Goal: Communication & Community: Answer question/provide support

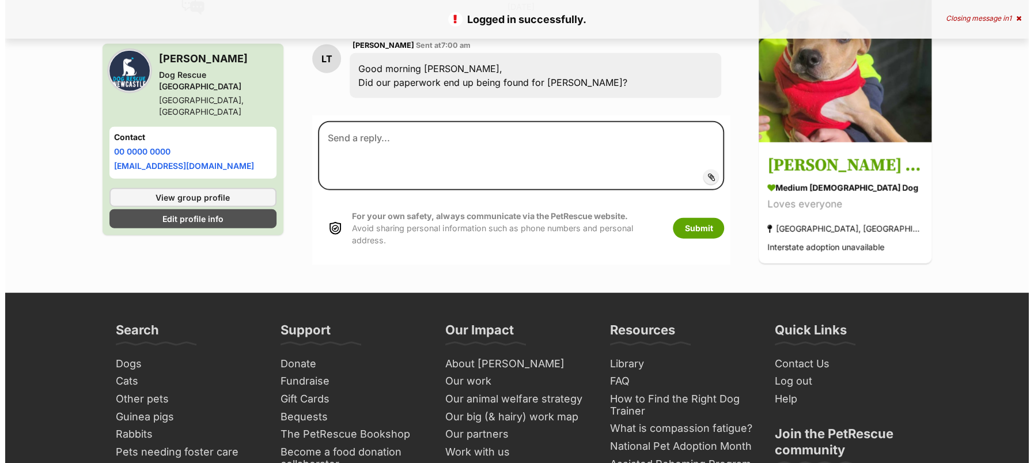
scroll to position [1679, 0]
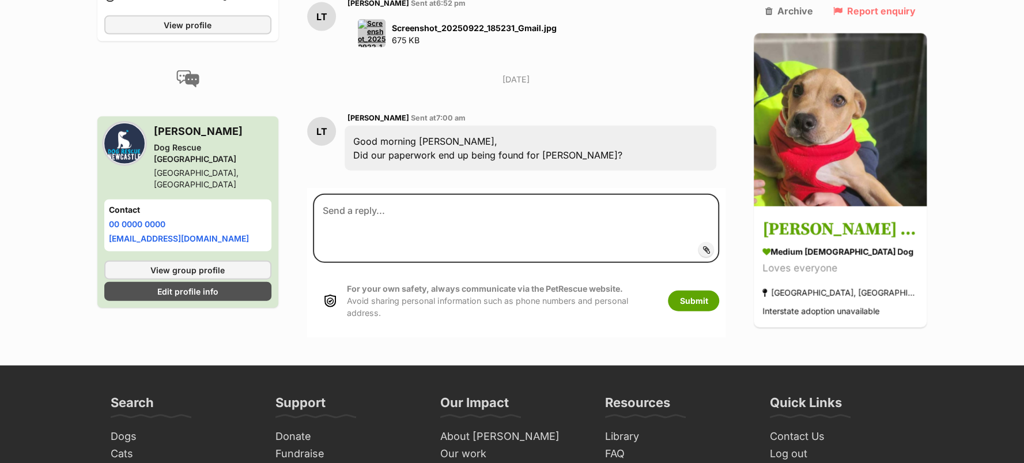
click at [385, 47] on img at bounding box center [372, 34] width 28 height 28
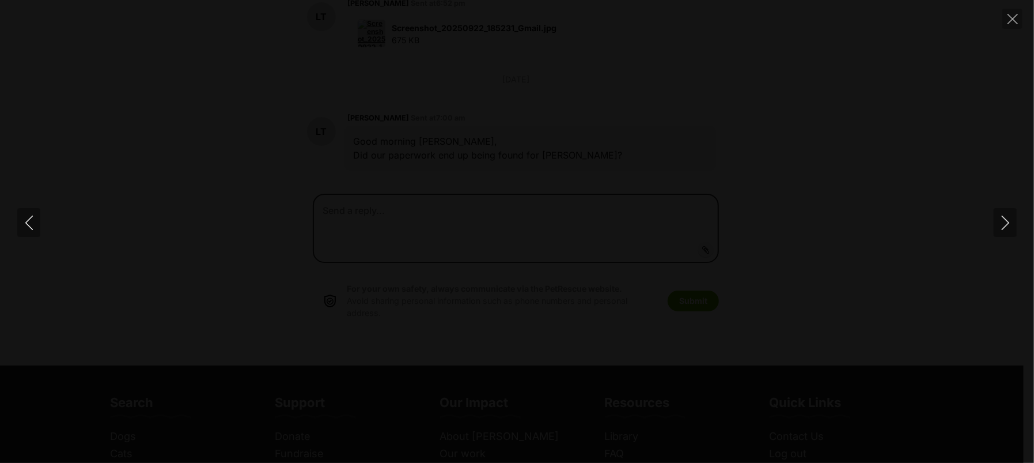
click at [519, 232] on img at bounding box center [517, 232] width 115 height 0
drag, startPoint x: 823, startPoint y: 309, endPoint x: 823, endPoint y: 282, distance: 27.7
click at [575, 194] on img at bounding box center [517, 194] width 115 height 0
click at [575, 193] on img at bounding box center [517, 193] width 115 height 0
drag, startPoint x: 823, startPoint y: 271, endPoint x: 850, endPoint y: 428, distance: 159.1
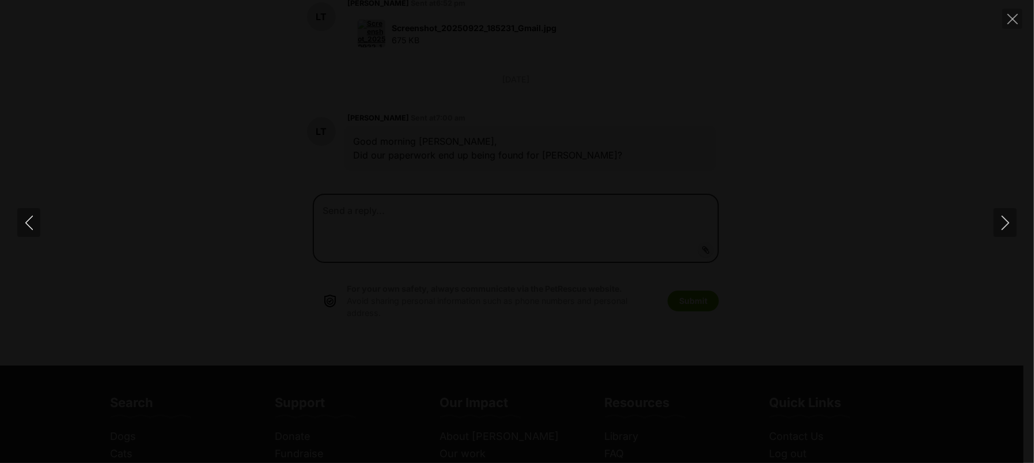
click at [600, 337] on img at bounding box center [542, 337] width 115 height 0
drag, startPoint x: 856, startPoint y: 438, endPoint x: 887, endPoint y: 360, distance: 83.8
click at [859, 232] on div at bounding box center [517, 232] width 1034 height 0
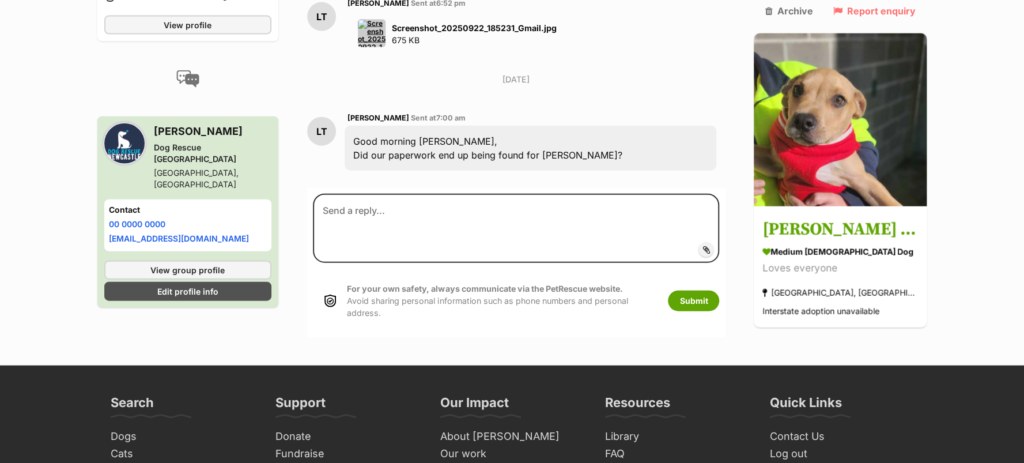
click at [385, 47] on img at bounding box center [372, 34] width 28 height 28
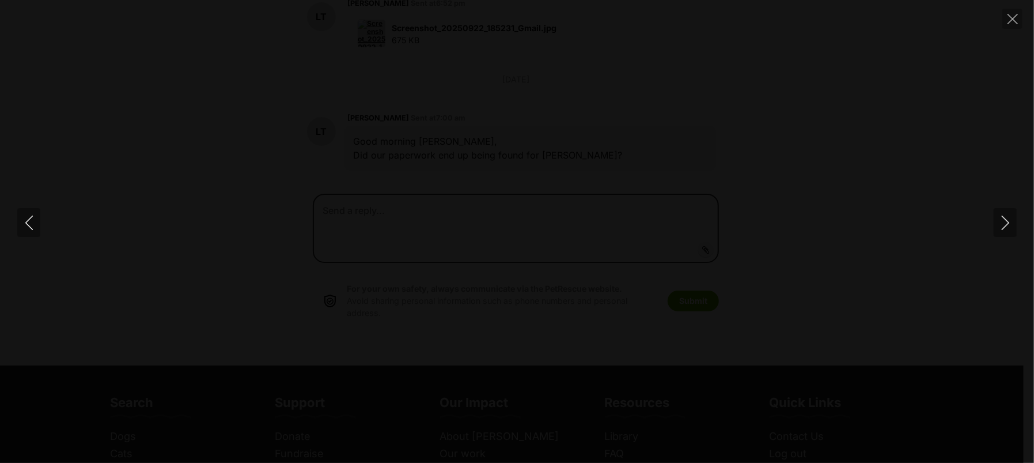
drag, startPoint x: 601, startPoint y: 325, endPoint x: 600, endPoint y: 268, distance: 57.0
click at [574, 232] on img at bounding box center [516, 232] width 115 height 0
drag, startPoint x: 601, startPoint y: 285, endPoint x: 603, endPoint y: 243, distance: 42.1
click at [603, 232] on div at bounding box center [516, 232] width 1034 height 0
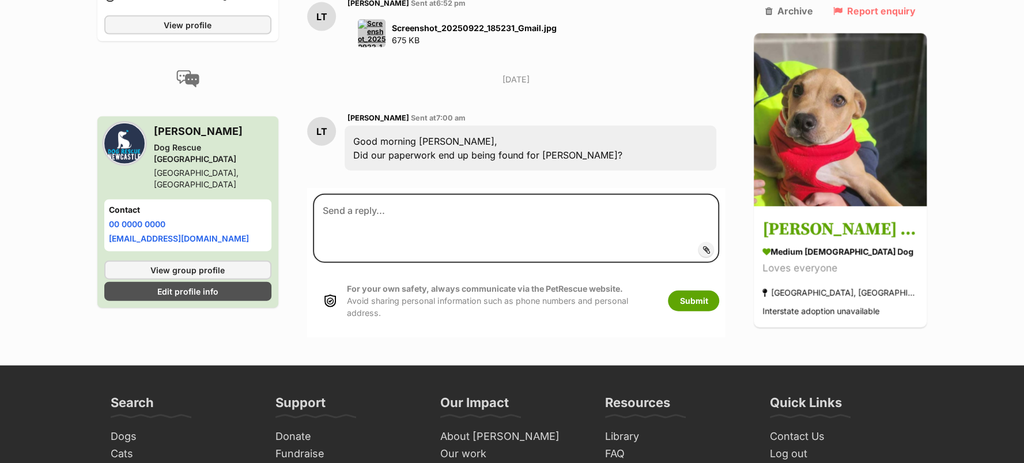
click at [385, 47] on img at bounding box center [372, 34] width 28 height 28
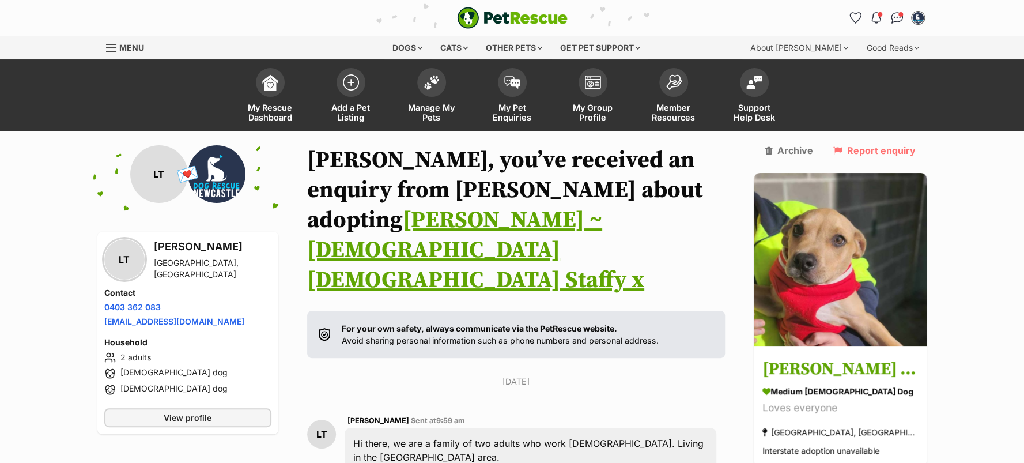
scroll to position [1679, 0]
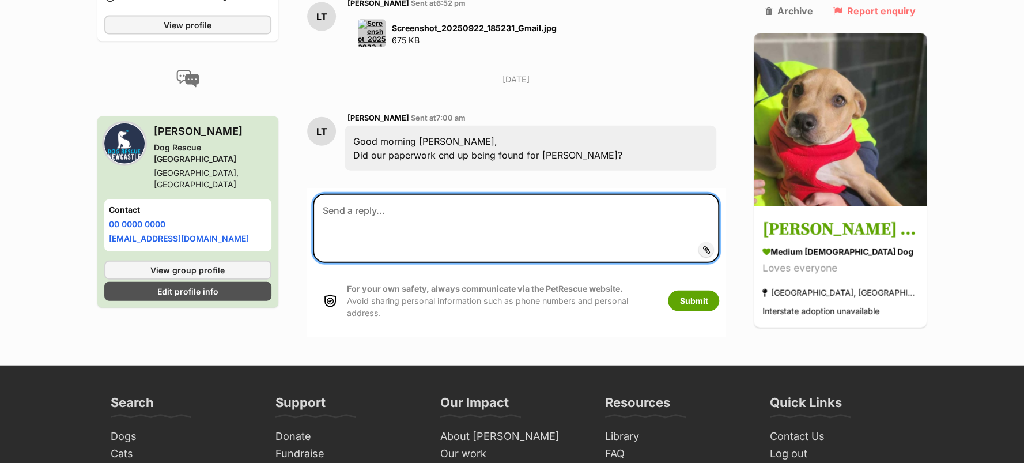
click at [365, 263] on textarea at bounding box center [516, 228] width 407 height 69
type textarea "Hi [PERSON_NAME], yes it did. Sorry for late reply and thank you."
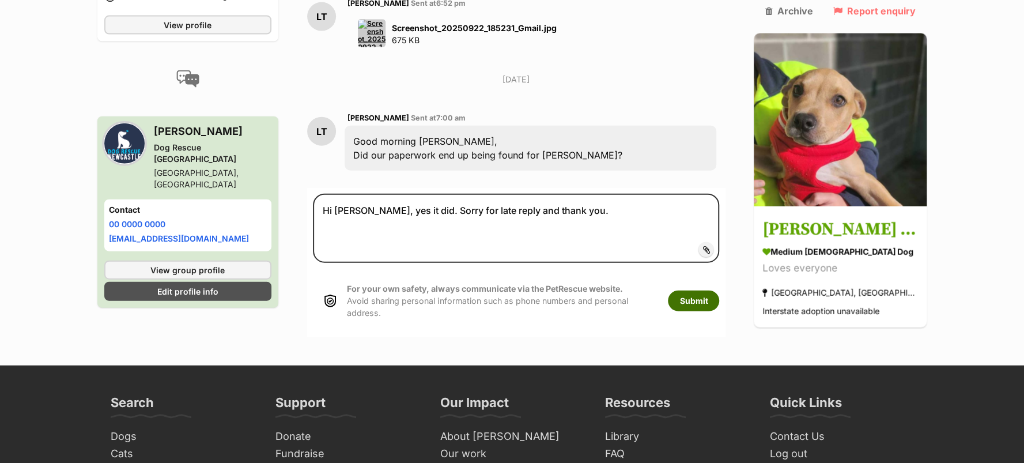
click at [683, 311] on button "Submit" at bounding box center [693, 300] width 51 height 21
